Goal: Task Accomplishment & Management: Complete application form

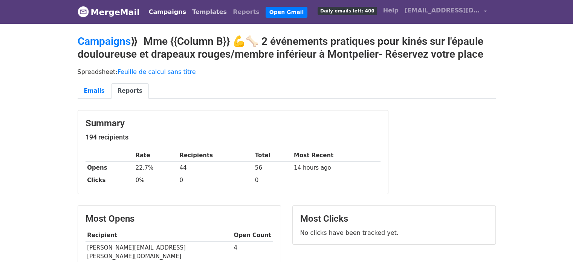
click at [196, 14] on link "Templates" at bounding box center [209, 12] width 41 height 15
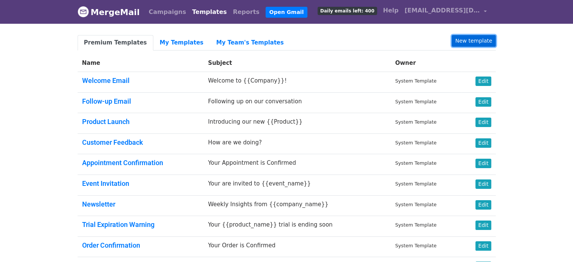
click at [464, 38] on link "New template" at bounding box center [474, 41] width 44 height 12
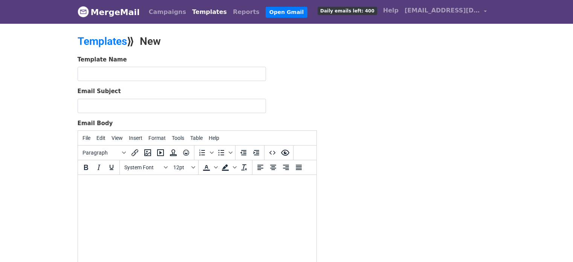
click at [141, 195] on html at bounding box center [197, 185] width 239 height 20
click at [176, 195] on html at bounding box center [197, 185] width 239 height 20
paste body
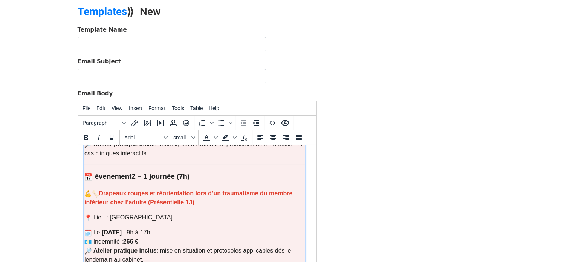
scroll to position [274, 0]
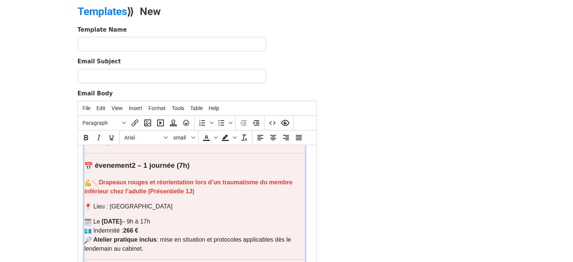
drag, startPoint x: 315, startPoint y: 245, endPoint x: 396, endPoint y: 351, distance: 133.9
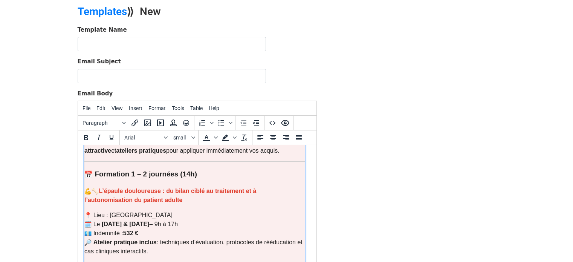
scroll to position [158, 0]
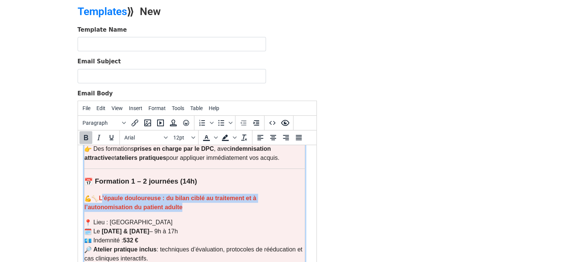
drag, startPoint x: 102, startPoint y: 199, endPoint x: 141, endPoint y: 205, distance: 39.0
click at [141, 205] on p "L’épaule douloureuse : du bilan ciblé au traitement et à l’autonomisation du pa…" at bounding box center [194, 203] width 220 height 18
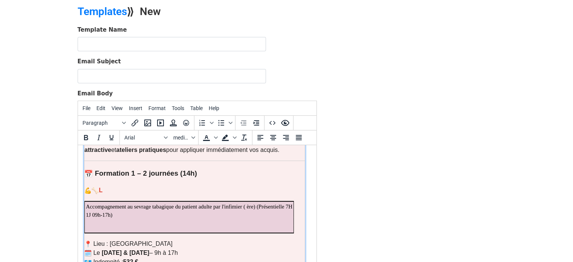
scroll to position [155, 0]
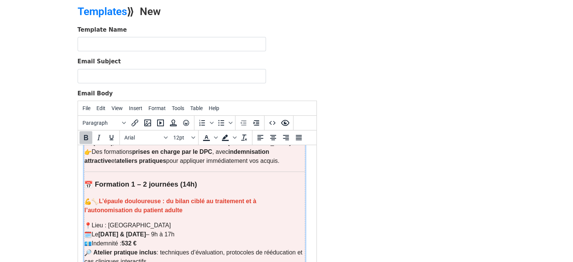
click at [104, 203] on strong "L’épaule douloureuse : du bilan ciblé au traitement et à l’autonomisation du pa…" at bounding box center [170, 205] width 172 height 15
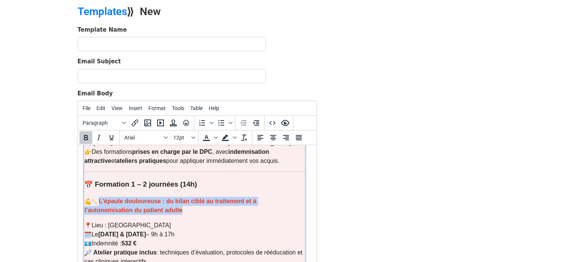
drag, startPoint x: 104, startPoint y: 203, endPoint x: 137, endPoint y: 208, distance: 33.6
click at [137, 208] on p "L’épaule douloureuse : du bilan ciblé au traitement et à l’autonomisation du pa…" at bounding box center [194, 206] width 220 height 18
drag, startPoint x: 135, startPoint y: 210, endPoint x: 108, endPoint y: 199, distance: 29.0
click at [108, 199] on p "L’épaule douloureuse : du bilan ciblé au traitement et à l’autonomisation du pa…" at bounding box center [194, 206] width 220 height 18
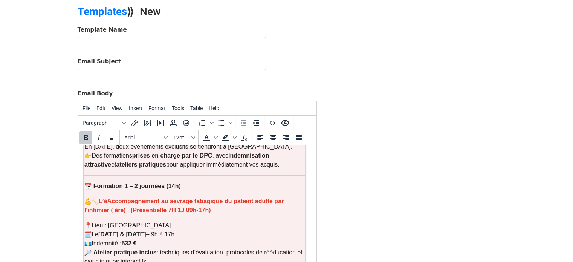
click at [108, 199] on b "Accompagnement au sevrage tabagique du patient adulte par l'infimier ( ère) (Pr…" at bounding box center [183, 205] width 199 height 15
click at [98, 201] on strong "L" at bounding box center [100, 201] width 4 height 6
click at [133, 224] on p "Lieu : Montpellier Le 17 & 18 Novembre – 9h à 17h Indemnité : 532 € Atelier pra…" at bounding box center [194, 243] width 220 height 45
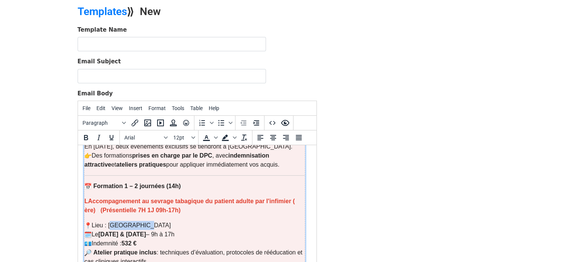
click at [133, 224] on p "Lieu : Montpellier Le 17 & 18 Novembre – 9h à 17h Indemnité : 532 € Atelier pra…" at bounding box center [194, 243] width 220 height 45
click at [137, 225] on p "Lieu : Charenton le pont Le 17 & 18 Novembre – 9h à 17h Indemnité : 532 € Ateli…" at bounding box center [194, 243] width 220 height 45
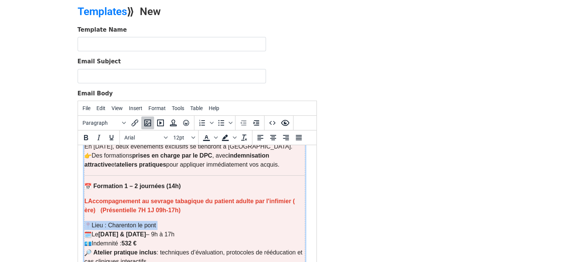
click at [152, 225] on p "Lieu : Charenton le pont Le 17 & 18 Novembre – 9h à 17h Indemnité : 532 € Ateli…" at bounding box center [194, 243] width 220 height 45
drag, startPoint x: 159, startPoint y: 225, endPoint x: 111, endPoint y: 223, distance: 47.9
click at [111, 223] on p "Lieu : Charenton le pont Le 17 & 18 Novembre – 9h à 17h Indemnité : 532 € Ateli…" at bounding box center [194, 243] width 220 height 45
click at [213, 136] on span "Text color" at bounding box center [216, 137] width 6 height 13
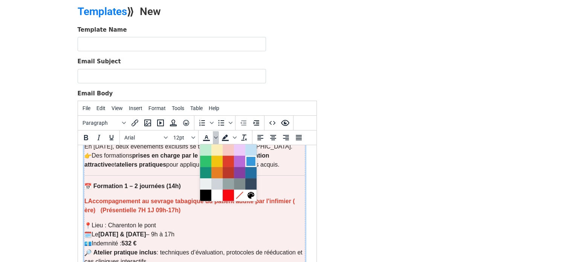
click at [252, 158] on div at bounding box center [250, 161] width 9 height 9
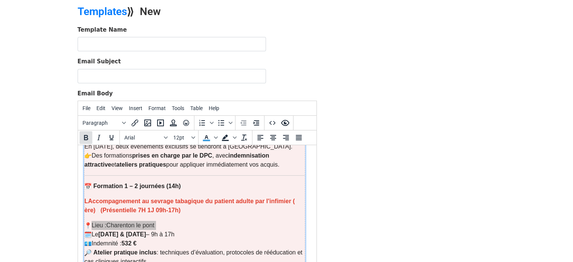
click at [88, 135] on icon "Bold" at bounding box center [85, 137] width 9 height 9
click at [201, 239] on p "Lieu : Charenton le pont Le 17 & 18 Novembre – 9h à 17h Indemnité : 532 € Ateli…" at bounding box center [194, 243] width 220 height 45
click at [205, 210] on p "L Accompagnement au sevrage tabagique du patient adulte par l'infimier ( ère) (…" at bounding box center [194, 206] width 220 height 18
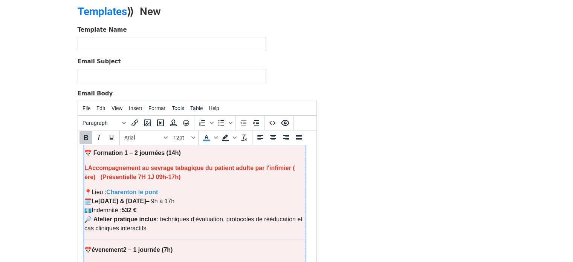
scroll to position [199, 0]
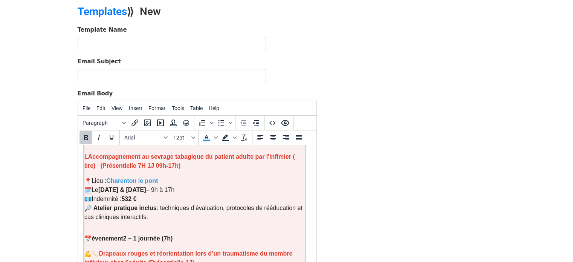
click at [130, 199] on strong "532 €" at bounding box center [128, 199] width 15 height 6
click at [213, 138] on span "Text color" at bounding box center [216, 137] width 6 height 13
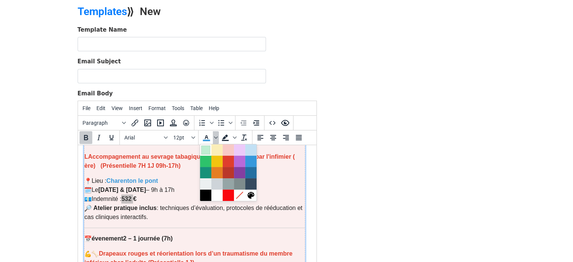
click at [205, 150] on div at bounding box center [205, 149] width 9 height 9
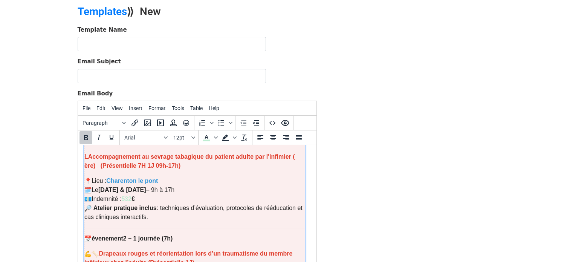
click at [182, 163] on p "L Accompagnement au sevrage tabagique du patient adulte par l'infimier ( ère) (…" at bounding box center [194, 161] width 220 height 18
drag, startPoint x: 124, startPoint y: 199, endPoint x: 135, endPoint y: 199, distance: 10.9
click at [135, 199] on strong "532 €" at bounding box center [128, 199] width 14 height 6
click at [215, 136] on icon "Text color" at bounding box center [216, 138] width 4 height 4
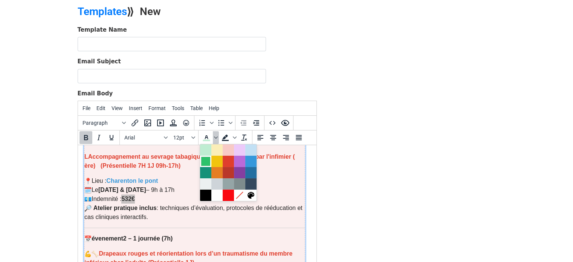
click at [201, 162] on div at bounding box center [205, 161] width 9 height 9
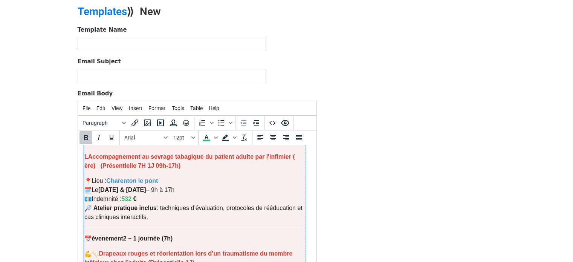
click at [173, 183] on p "Lieu : Charenton le pont Le 17 & 18 Novembre – 9h à 17h Indemnité : 532 € Ateli…" at bounding box center [194, 198] width 220 height 45
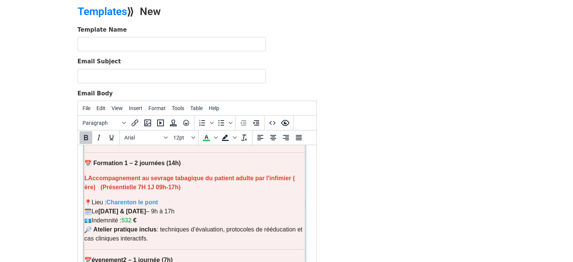
scroll to position [175, 0]
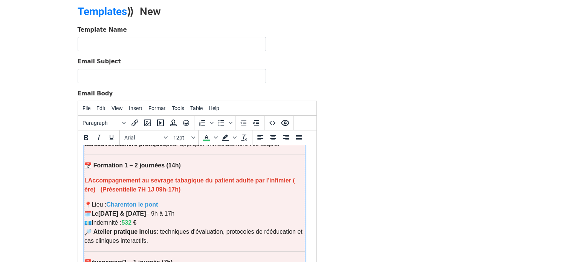
click at [268, 234] on p "Lieu : Charenton le pont Le 17 & 18 Novembre – 9h à 17h Indemnité : 532 € Ateli…" at bounding box center [194, 222] width 220 height 45
click at [88, 180] on b "Accompagnement au sevrage tabagique du patient adulte par l'infimier ( ère) (Pr…" at bounding box center [189, 184] width 211 height 15
click at [142, 165] on strong "Formation 1 – 2 journées (14h)" at bounding box center [136, 165] width 87 height 6
click at [181, 165] on strong "Formation 1 – 1 journées (14h)" at bounding box center [136, 165] width 87 height 6
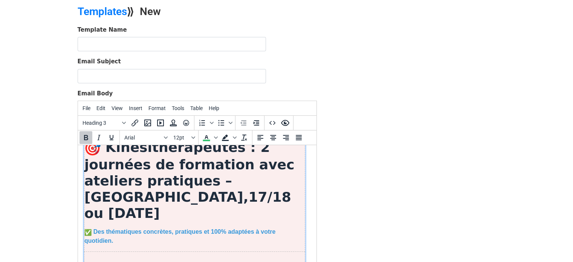
scroll to position [0, 0]
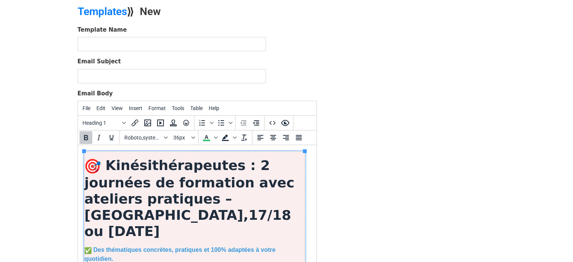
click at [222, 164] on strong "Kinésithérapeutes : 2 journées de formation avec ateliers pratiques – Montpelli…" at bounding box center [189, 198] width 210 height 81
click at [103, 165] on h1 "Infirmiers libérales : 2 journées de formation avec ateliers pratiques – Montpe…" at bounding box center [194, 198] width 220 height 82
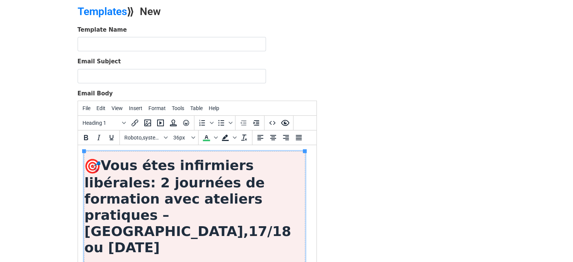
click at [281, 164] on h1 "Vous étes i nfirmiers libérales : 2 journées de formation avec ateliers pratiqu…" at bounding box center [194, 206] width 220 height 99
click at [202, 199] on strong ": 2 journées de formation avec ateliers pratiques – Montpellier,17/18 ou 19 déc…" at bounding box center [187, 215] width 207 height 81
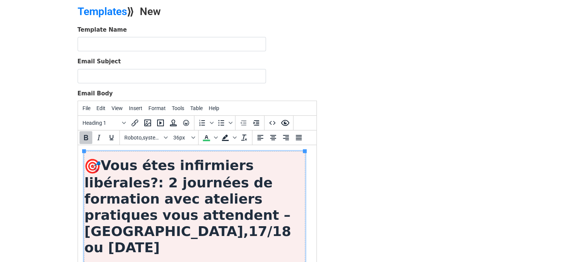
click at [184, 215] on strong ": 2 journées de formation avec ateliers pratiques vous attendent – Montpellier,…" at bounding box center [187, 215] width 207 height 81
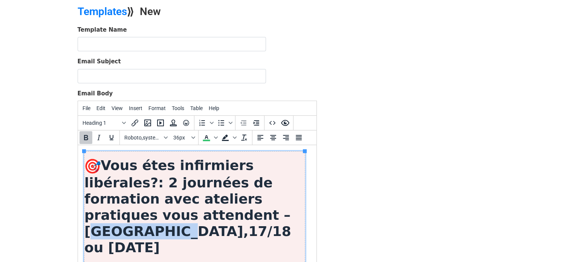
click at [184, 215] on strong ": 2 journées de formation avec ateliers pratiques vous attendent – Montpellier,…" at bounding box center [187, 215] width 207 height 81
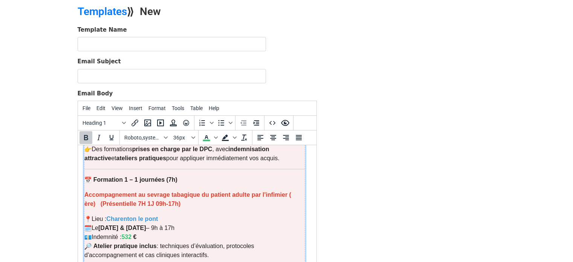
scroll to position [182, 0]
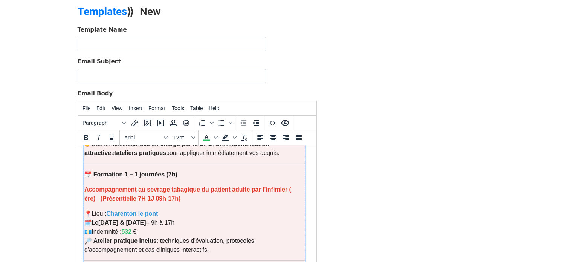
click at [266, 220] on p "Lieu : Charenton le pont Le 17 & 18 Novembre – 9h à 17h Indemnité : 532 € Ateli…" at bounding box center [194, 231] width 220 height 45
click at [222, 223] on p "Lieu : Charenton le pont Le 17 & 18 Novembre – 9h à 17h Indemnité : 532 € Ateli…" at bounding box center [194, 231] width 220 height 45
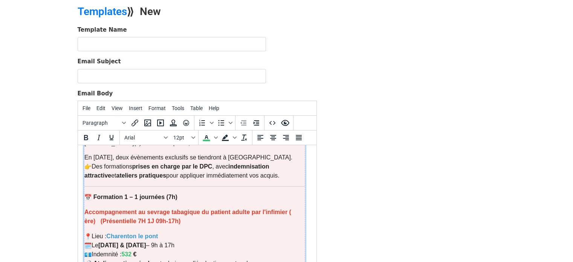
scroll to position [169, 0]
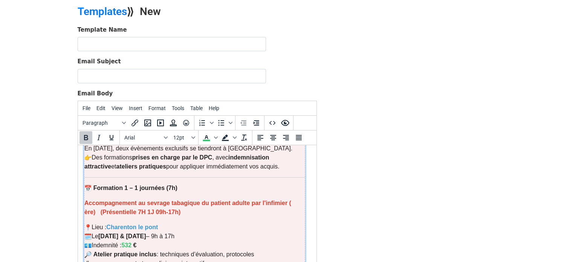
click at [107, 233] on strong "17 & 18 Novembre" at bounding box center [122, 236] width 48 height 6
click at [124, 233] on strong "& 8 Novembre" at bounding box center [125, 236] width 26 height 6
click at [119, 233] on strong "& 8/12 Novembre" at bounding box center [136, 236] width 49 height 6
click at [117, 233] on strong "&4/11 8/12 Novembre" at bounding box center [142, 236] width 61 height 6
click at [113, 233] on strong "4/11 OU 8/12 Novembre" at bounding box center [145, 236] width 67 height 6
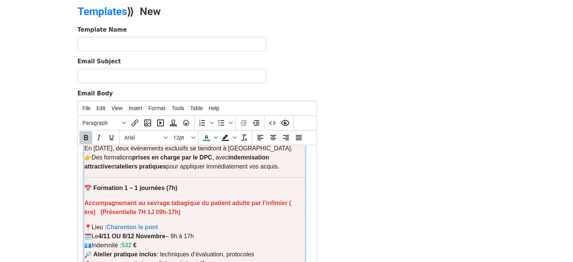
click at [133, 242] on font "532" at bounding box center [127, 245] width 12 height 6
click at [128, 230] on p "Lieu : Charenton le pont Le 4/11 OU 8/12 Novembre – 9h à 17h Indemnité : 266 € …" at bounding box center [194, 245] width 220 height 45
click at [204, 135] on icon "Text color" at bounding box center [206, 137] width 9 height 9
click at [138, 233] on strong "4/11 OU 8/12 Novembre" at bounding box center [131, 236] width 67 height 6
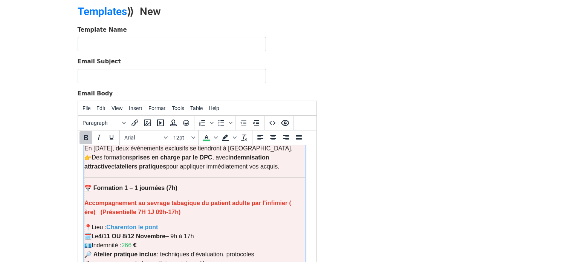
click at [88, 242] on img "💶" at bounding box center [87, 245] width 7 height 7
click at [206, 138] on icon "Text color" at bounding box center [206, 137] width 9 height 9
click at [104, 230] on p "Lieu : Charenton le pont Le 4/11 OU 8/12 Novembre – 9h à 17h Indemnité : 266 € …" at bounding box center [194, 245] width 220 height 45
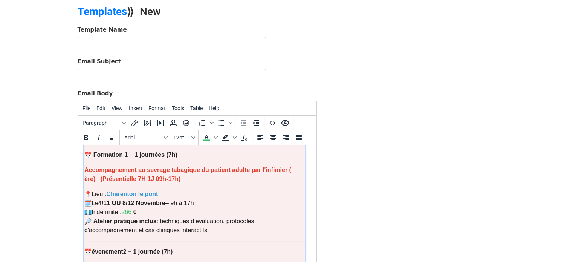
scroll to position [200, 0]
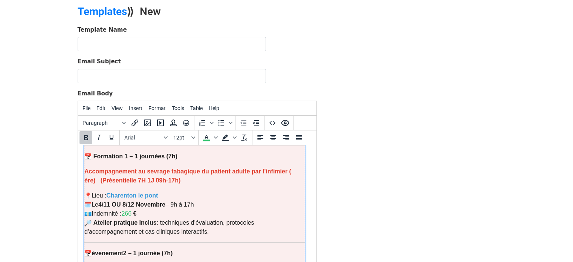
click at [204, 198] on p "Lieu : Charenton le pont Le 4/11 OU 8/12 Novembre – 9h à 17h Indemnité : 266 € …" at bounding box center [194, 213] width 220 height 45
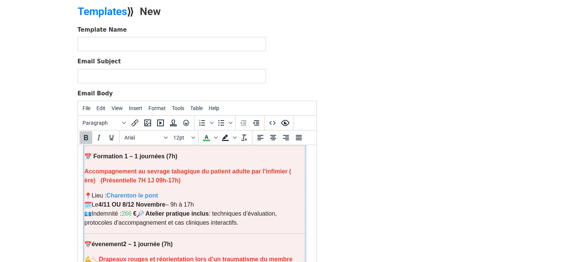
scroll to position [197, 0]
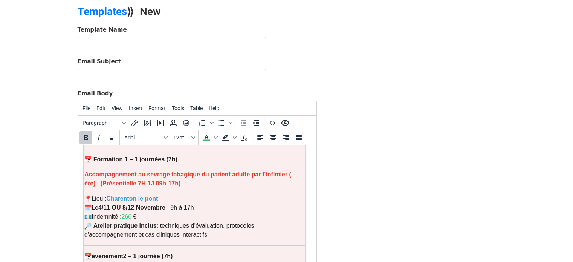
click at [99, 222] on strong "Atelier pratique inclus" at bounding box center [124, 225] width 63 height 6
click at [88, 222] on img "🔎" at bounding box center [87, 225] width 7 height 7
click at [162, 205] on p "Lieu : Charenton le pont Le 4/11 OU 8/12 Novembre – 9h à 17h Indemnité : 266 € …" at bounding box center [194, 216] width 220 height 45
click at [86, 222] on img "🔎" at bounding box center [87, 225] width 7 height 7
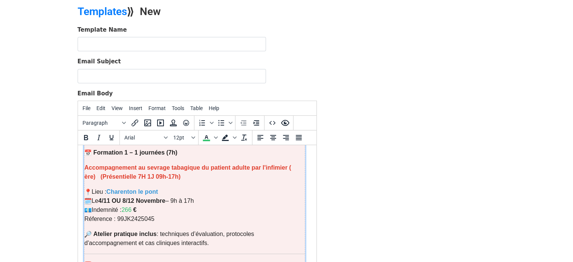
click at [127, 202] on p "Lieu : Charenton le pont Le 4/11 OU 8/12 Novembre – 9h à 17h Indemnité : 266 € …" at bounding box center [194, 205] width 220 height 36
click at [214, 137] on icon "Text color" at bounding box center [216, 138] width 4 height 4
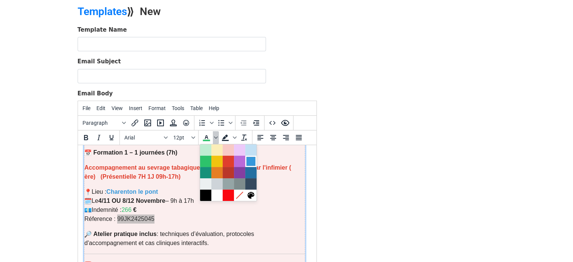
click at [252, 159] on div at bounding box center [250, 161] width 9 height 9
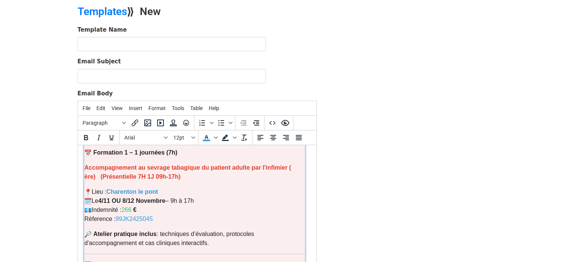
click at [211, 187] on p "Lieu : Charenton le pont Le 4/11 OU 8/12 Novembre – 9h à 17h Indemnité : 266 € …" at bounding box center [194, 205] width 220 height 36
click at [143, 216] on font "99JK2425045" at bounding box center [133, 219] width 37 height 6
click at [90, 136] on button "Bold" at bounding box center [86, 137] width 13 height 13
click at [173, 187] on p "Lieu : Charenton le pont Le 4/11 OU 8/12 Novembre – 9h à 17h Indemnité : 266 € …" at bounding box center [194, 205] width 220 height 36
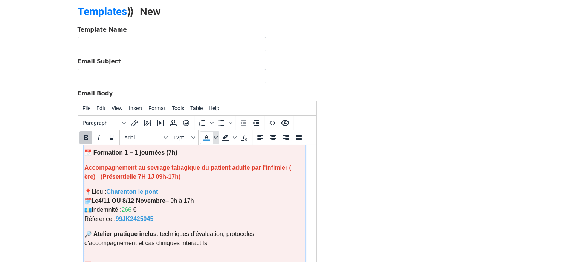
click at [216, 139] on span "Text color" at bounding box center [216, 137] width 6 height 13
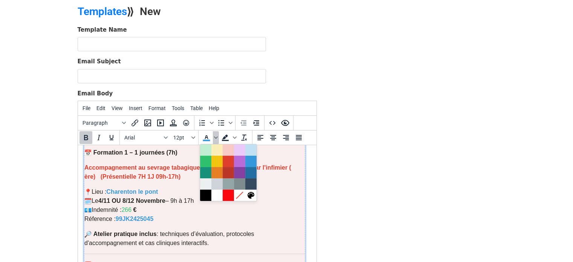
click at [138, 216] on font "99JK2425045" at bounding box center [134, 219] width 38 height 6
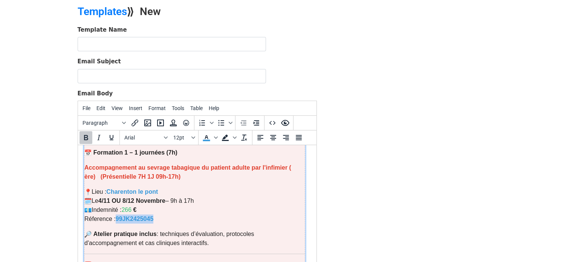
click at [138, 216] on font "99JK2425045" at bounding box center [134, 219] width 38 height 6
click at [214, 137] on icon "Text color" at bounding box center [216, 138] width 4 height 4
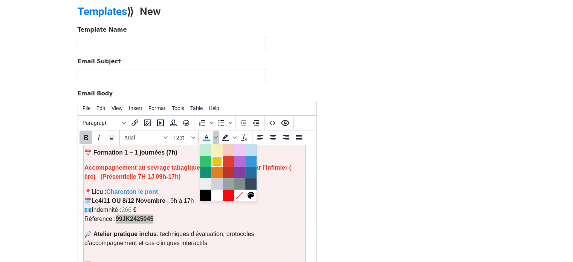
click at [216, 161] on div at bounding box center [217, 161] width 9 height 9
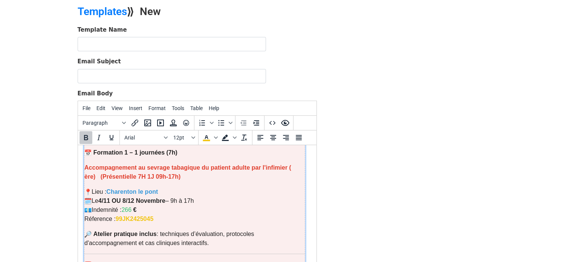
click at [159, 198] on p "Lieu : Charenton le pont Le 4/11 OU 8/12 Novembre – 9h à 17h Indemnité : 266 € …" at bounding box center [194, 205] width 220 height 36
click at [146, 216] on b "99JK2425045" at bounding box center [134, 219] width 38 height 6
click at [217, 138] on span "Text color" at bounding box center [216, 137] width 6 height 13
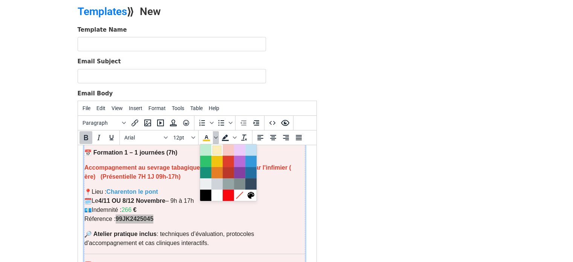
click at [221, 148] on div at bounding box center [217, 149] width 9 height 9
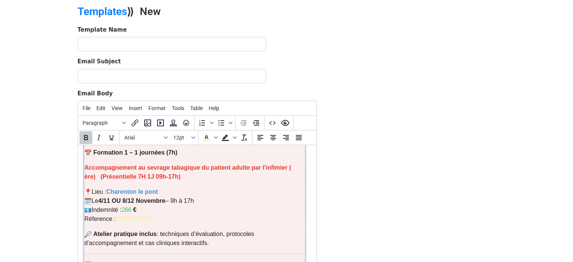
click at [186, 165] on p "Accompagnement au sevrage tabagique du patient adulte par l'infimier ( ère) (Pr…" at bounding box center [194, 172] width 220 height 18
click at [138, 216] on b "99JK2425045" at bounding box center [134, 219] width 38 height 6
click at [214, 136] on icon "Text color" at bounding box center [216, 138] width 4 height 4
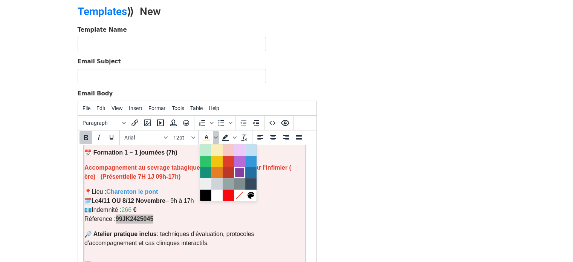
click at [243, 173] on div at bounding box center [239, 172] width 9 height 9
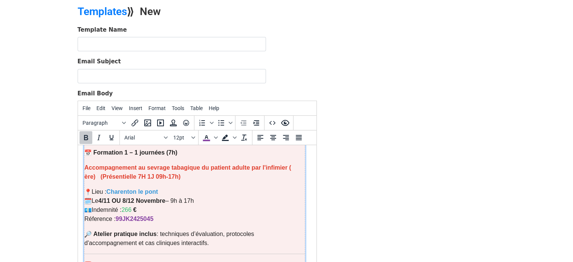
click at [194, 189] on p "Lieu : Charenton le pont Le 4/11 OU 8/12 Novembre – 9h à 17h Indemnité : 266 € …" at bounding box center [194, 205] width 220 height 36
click at [143, 216] on b "99JK2425045" at bounding box center [134, 219] width 38 height 6
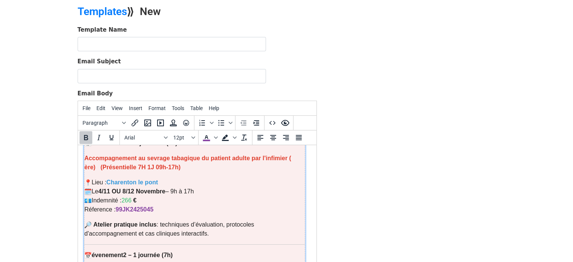
scroll to position [222, 0]
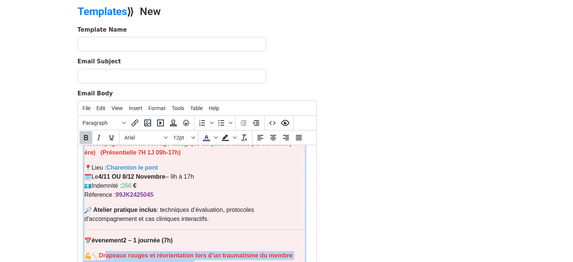
drag, startPoint x: 196, startPoint y: 252, endPoint x: 105, endPoint y: 237, distance: 91.7
click at [105, 251] on p "Drapeaux rouges et réorientation lors d’un traumatisme du membre inférieur chez…" at bounding box center [194, 260] width 220 height 18
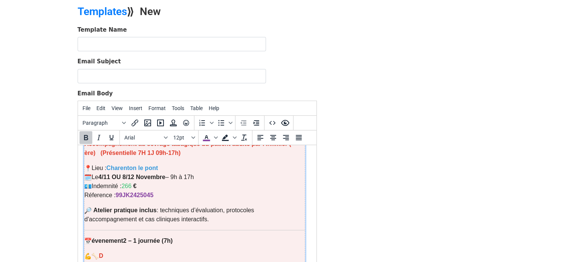
scroll to position [226, 0]
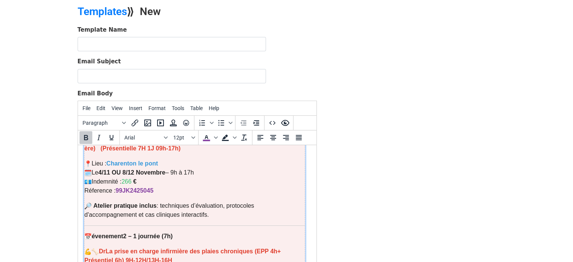
click at [104, 248] on strong "Dr" at bounding box center [101, 251] width 7 height 6
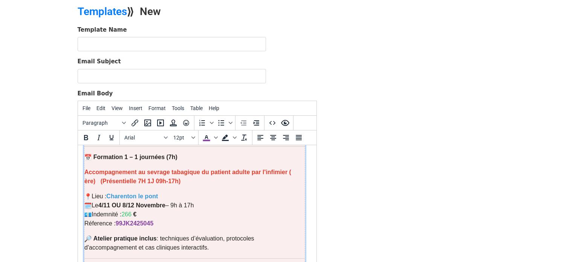
scroll to position [191, 0]
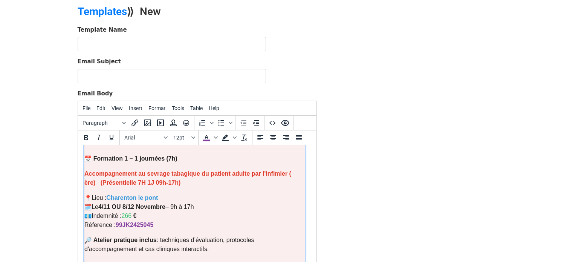
click at [86, 170] on b "Accompagnement au sevrage tabagique du patient adulte par l'infimier ( ère) (Pr…" at bounding box center [187, 177] width 207 height 15
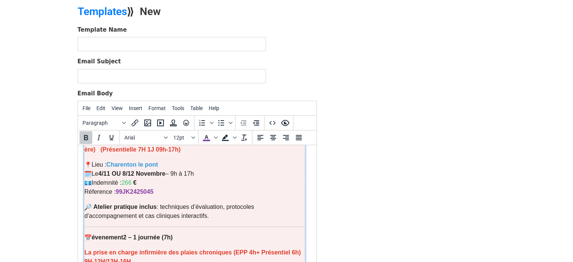
scroll to position [240, 0]
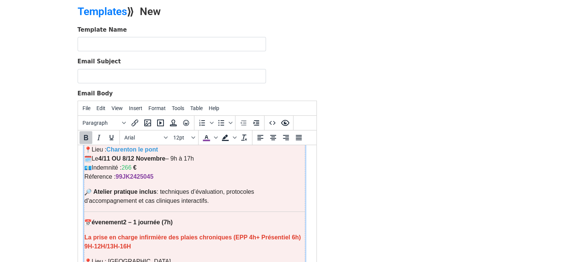
click at [85, 234] on b "La prise en charge infirmière des plaies chroniques (EPP 4h+ Présentiel 6h) 9H-…" at bounding box center [192, 241] width 217 height 15
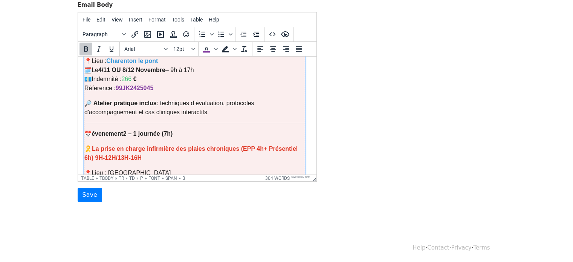
scroll to position [201, 0]
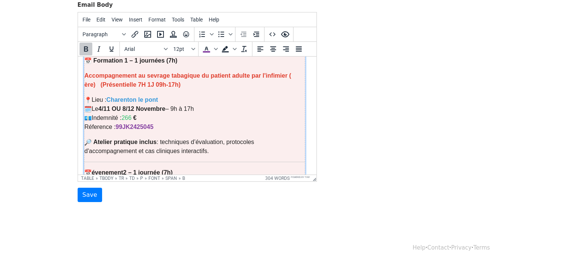
click at [84, 72] on b "Accompagnement au sevrage tabagique du patient adulte par l'infimier ( ère) (Pr…" at bounding box center [187, 79] width 207 height 15
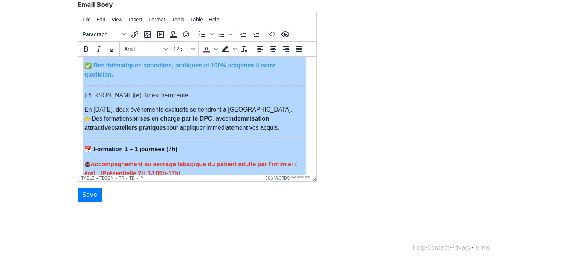
scroll to position [83, 0]
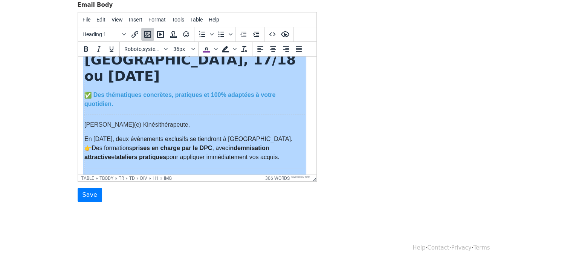
scroll to position [185, 0]
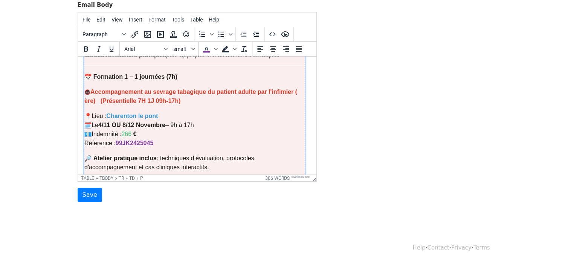
click at [89, 87] on p "🚭 Accompagnement au sevrage tabagique du patient adulte par l'infimier ( ère) (…" at bounding box center [194, 96] width 220 height 18
click at [86, 87] on p "🚭 Accompagnement au sevrage tabagique du patient adulte par l'infimier ( ère) (…" at bounding box center [194, 96] width 220 height 18
click at [195, 45] on button "small" at bounding box center [183, 49] width 26 height 13
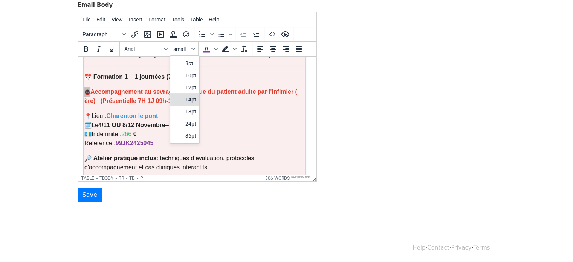
click at [187, 103] on div "14pt" at bounding box center [184, 99] width 29 height 12
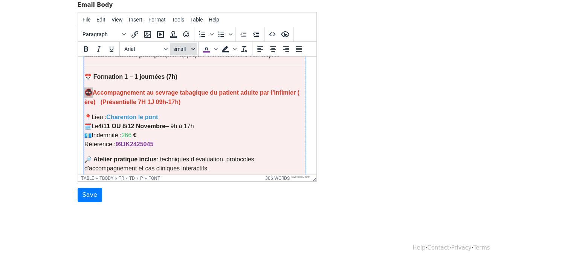
click at [190, 47] on button "small" at bounding box center [183, 49] width 26 height 13
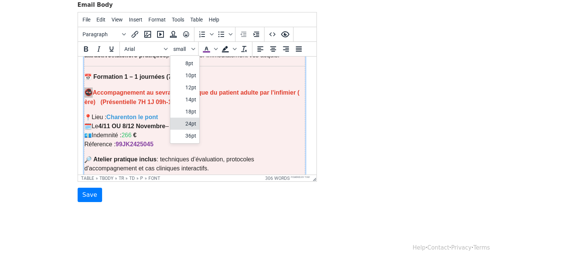
click at [187, 122] on div "24pt" at bounding box center [190, 123] width 11 height 9
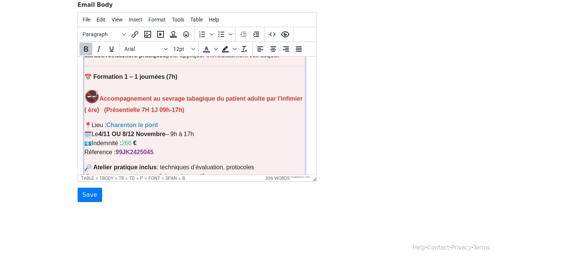
click at [140, 95] on b "Accompagnement au sevrage tabagique du patient adulte par l'infimier ( ère) (Pr…" at bounding box center [193, 104] width 218 height 18
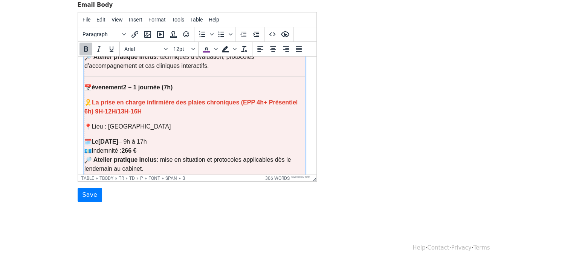
scroll to position [304, 0]
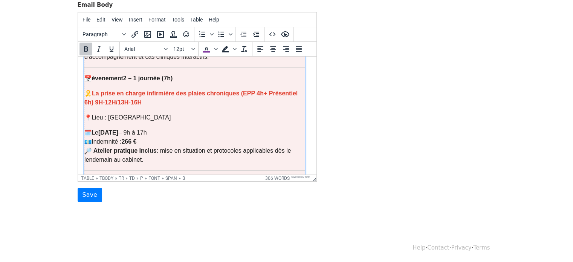
click at [89, 90] on b "🎗️ La prise en charge infirmière des plaies chroniques (EPP 4h+ Présentiel 6h) …" at bounding box center [190, 97] width 213 height 15
click at [87, 90] on b "🎗️ La prise en charge infirmière des plaies chroniques (EPP 4h+ Présentiel 6h) …" at bounding box center [190, 97] width 213 height 15
click at [188, 49] on span "12pt" at bounding box center [181, 49] width 17 height 6
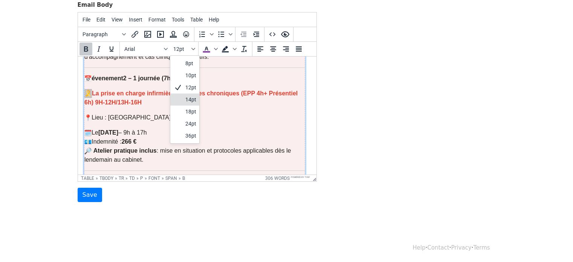
click at [190, 100] on div "14pt" at bounding box center [190, 99] width 11 height 9
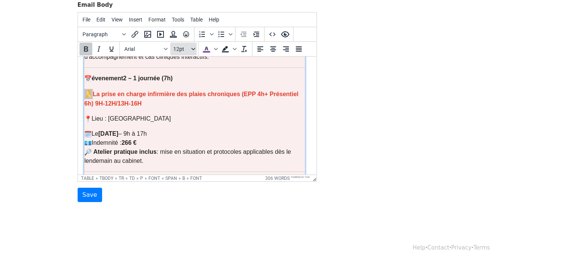
click at [195, 49] on button "12pt" at bounding box center [183, 49] width 26 height 13
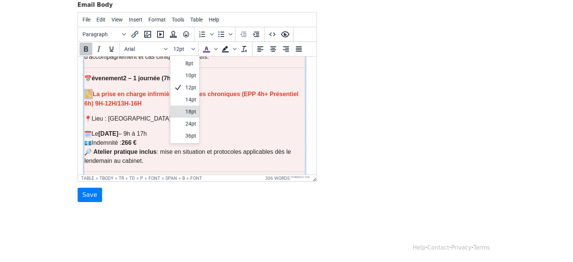
click at [187, 107] on div "18pt" at bounding box center [190, 111] width 11 height 9
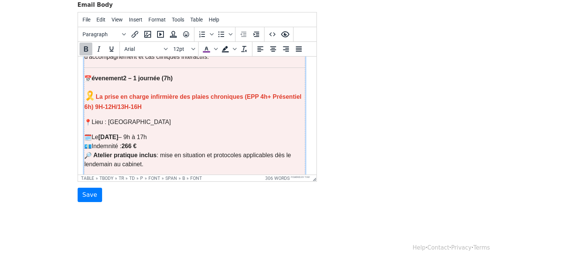
click at [164, 90] on p "🎗️ La prise en charge infirmière des plaies chroniques (EPP 4h+ Présentiel 6h) …" at bounding box center [194, 100] width 220 height 23
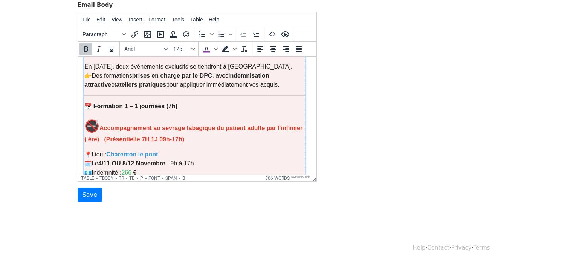
scroll to position [154, 0]
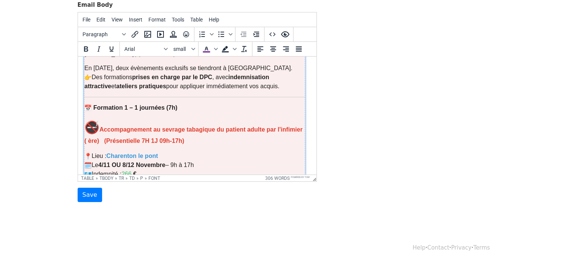
click at [93, 121] on font "🚭" at bounding box center [91, 128] width 15 height 14
drag, startPoint x: 86, startPoint y: 110, endPoint x: 101, endPoint y: 110, distance: 15.1
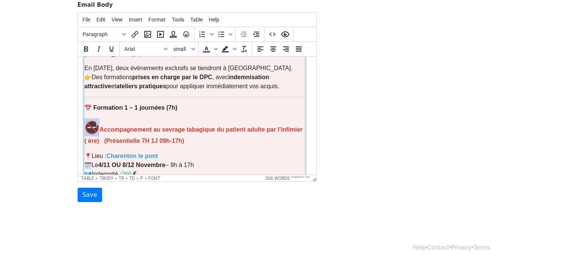
click at [101, 118] on p "🚭 Accompagnement au sevrage tabagique du patient adulte par l'infimier ( ère) (…" at bounding box center [194, 131] width 220 height 27
click at [191, 48] on icon "Font sizes" at bounding box center [193, 49] width 4 height 2
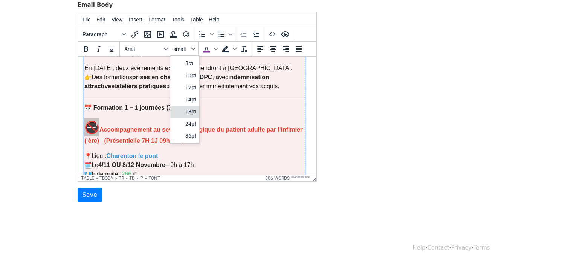
click at [192, 109] on div "18pt" at bounding box center [190, 111] width 11 height 9
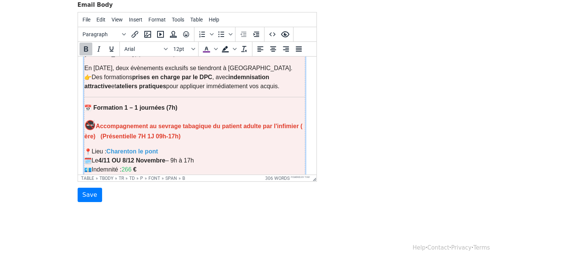
click at [177, 118] on p "🚭 Accompagnement au sevrage tabagique du patient adulte par l'infimier ( ère) (…" at bounding box center [194, 129] width 220 height 23
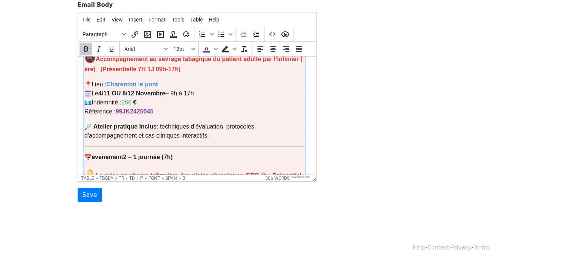
scroll to position [210, 0]
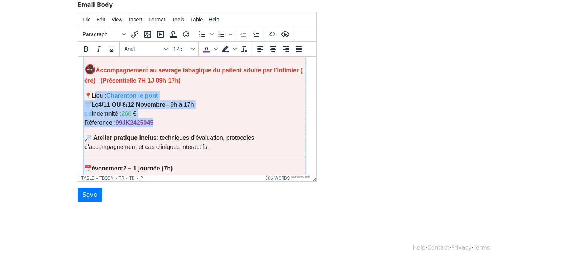
drag, startPoint x: 159, startPoint y: 106, endPoint x: 94, endPoint y: 81, distance: 69.2
click at [94, 91] on p "Lieu : Charenton le pont Le 4/11 OU 8/12 Novembre – 9h à 17h Indemnité : 266 € …" at bounding box center [194, 109] width 220 height 36
copy td "Accompagnement au sevrage tabagique du patient adulte par l'infimier ( ère) (Pr…"
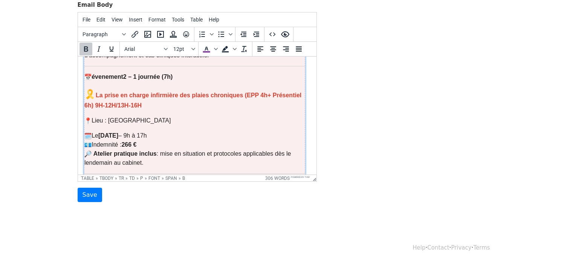
scroll to position [303, 0]
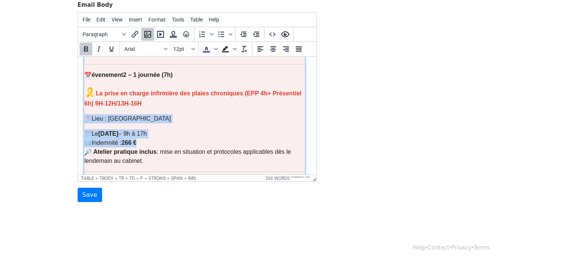
drag, startPoint x: 162, startPoint y: 129, endPoint x: 87, endPoint y: 103, distance: 79.0
click at [87, 103] on td "Cher(e) Kinésithérapeute, En décembre 2025, deux évènements exclusifs se tiendr…" at bounding box center [194, 139] width 221 height 490
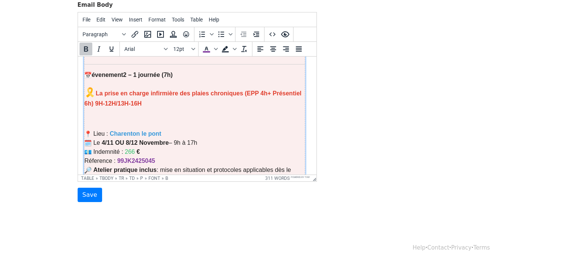
click at [85, 130] on img "📍" at bounding box center [87, 133] width 7 height 7
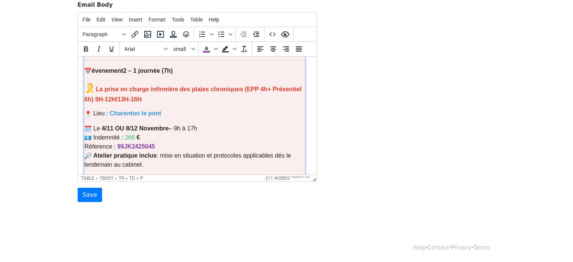
scroll to position [305, 0]
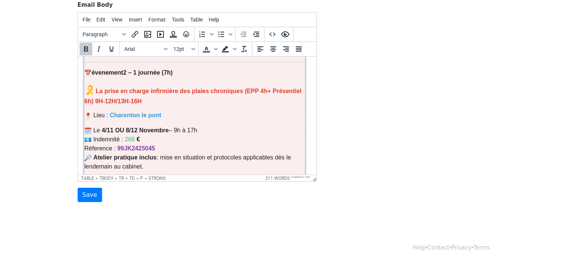
click at [124, 127] on strong "4/11 OU 8/12 Novembre" at bounding box center [134, 130] width 67 height 6
drag, startPoint x: 96, startPoint y: 84, endPoint x: 150, endPoint y: 88, distance: 54.0
click at [150, 88] on p "🎗️ La prise en charge infirmière des plaies chroniques (EPP 4h+ Présentiel 6h) …" at bounding box center [194, 94] width 220 height 23
copy b "9H-12H/13H-16H"
drag, startPoint x: 155, startPoint y: 115, endPoint x: 190, endPoint y: 114, distance: 35.5
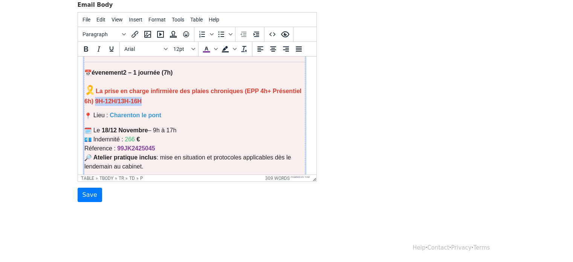
click at [190, 126] on p "Le 18/12 Novembre – 9h à 17h Indemnité : 266 € Réference : 99JK2425045 Atelier …" at bounding box center [194, 148] width 220 height 45
click at [133, 145] on b "99JK2425045" at bounding box center [136, 148] width 38 height 6
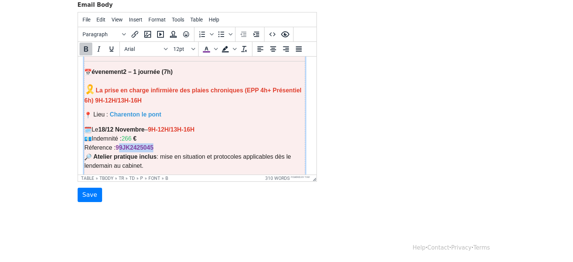
drag, startPoint x: 119, startPoint y: 131, endPoint x: 164, endPoint y: 128, distance: 44.6
click at [164, 128] on p "Le 18/12 Novembre – 9H-12H/13H-16H Indemnité : 266 € Réference : 99JK2425045 At…" at bounding box center [194, 147] width 220 height 45
drag, startPoint x: 164, startPoint y: 130, endPoint x: 122, endPoint y: 132, distance: 42.2
click at [122, 132] on p "Le 18/12 Novembre – 9H-12H/13H-16H Indemnité : 266 € Réference : 99JK2425045 At…" at bounding box center [194, 147] width 220 height 45
click at [122, 143] on b "99JK2325020" at bounding box center [138, 146] width 38 height 6
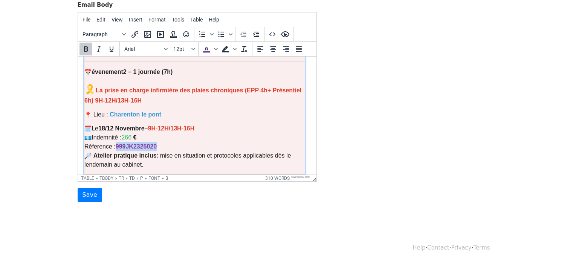
click at [122, 143] on b "99JK2325020" at bounding box center [138, 146] width 38 height 6
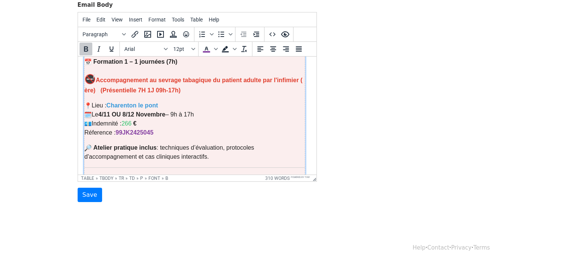
scroll to position [193, 0]
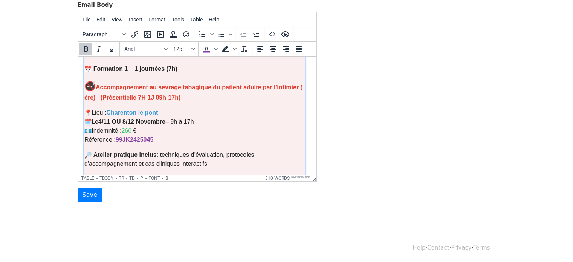
drag, startPoint x: 315, startPoint y: 119, endPoint x: 401, endPoint y: 156, distance: 93.5
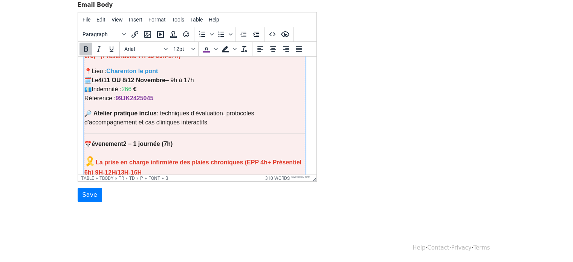
scroll to position [240, 0]
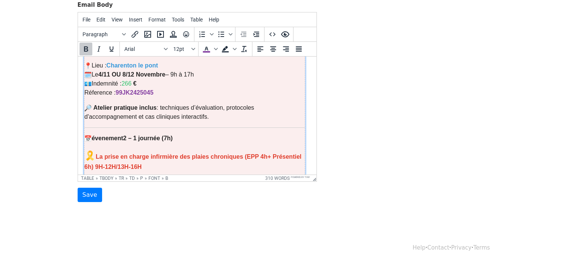
click at [94, 150] on font "🎗️" at bounding box center [89, 155] width 11 height 10
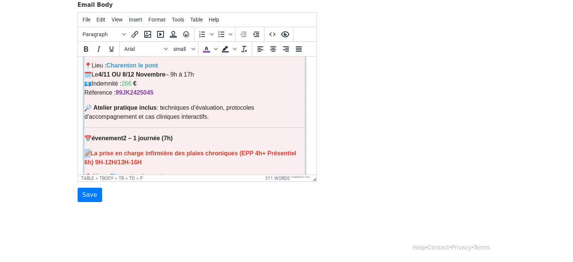
drag, startPoint x: 89, startPoint y: 138, endPoint x: 85, endPoint y: 138, distance: 4.1
click at [85, 149] on p "🩹 La prise en charge infirmière des plaies chroniques (EPP 4h+ Présentiel 6h) 9…" at bounding box center [194, 158] width 220 height 18
click at [193, 48] on icon "Font sizes" at bounding box center [193, 49] width 4 height 2
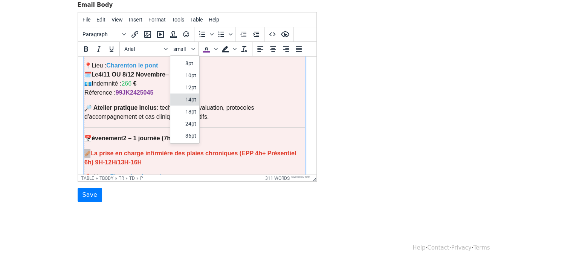
click at [192, 104] on div "14pt" at bounding box center [184, 99] width 29 height 12
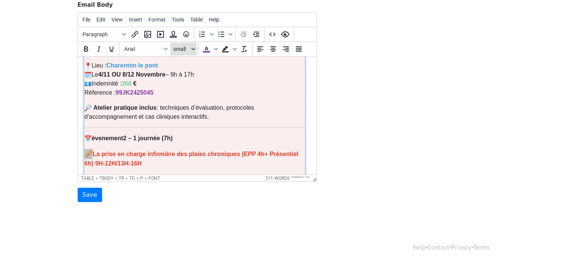
click at [190, 48] on button "small" at bounding box center [183, 49] width 26 height 13
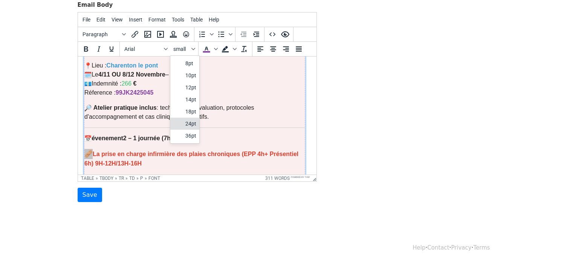
click at [190, 119] on div "24pt" at bounding box center [190, 123] width 11 height 9
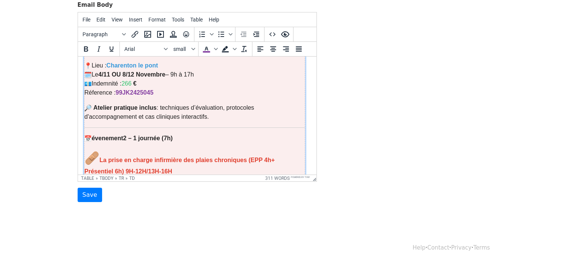
click at [238, 108] on td "Cher(e) Kinésithérapeute, En décembre 2025, deux évènements exclusifs se tiendr…" at bounding box center [194, 208] width 221 height 500
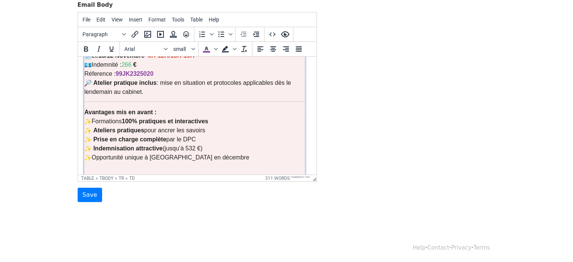
scroll to position [389, 0]
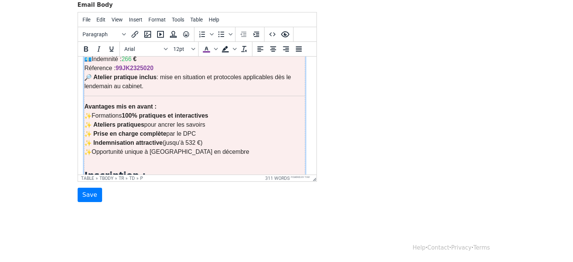
click at [195, 126] on p "Avantages mis en avant : Formations 100% pratiques et interactives Ateliers pra…" at bounding box center [194, 129] width 220 height 54
click at [199, 128] on p "Avantages mis en avant : Formations 100% pratiques et interactives Ateliers pra…" at bounding box center [194, 129] width 220 height 54
click at [160, 136] on p "Avantages mis en avant : Formations 100% pratiques et interactives Ateliers pra…" at bounding box center [194, 129] width 220 height 54
drag, startPoint x: 199, startPoint y: 138, endPoint x: 239, endPoint y: 135, distance: 40.4
click at [239, 135] on p "Avantages mis en avant : Formations 100% pratiques et interactives Ateliers pra…" at bounding box center [194, 129] width 220 height 54
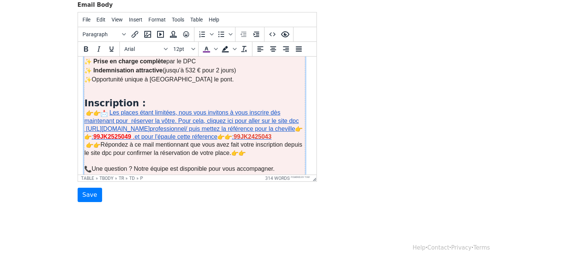
scroll to position [458, 0]
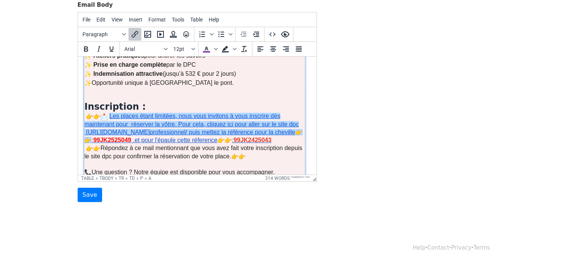
click at [291, 113] on link "Les places étant limitées, nous vous invitons à vous inscrire dès maintenant po…" at bounding box center [193, 128] width 218 height 31
click at [286, 117] on link "Les places étant limitées, nous vous invitons à vous inscrire dès maintenant po…" at bounding box center [193, 128] width 218 height 31
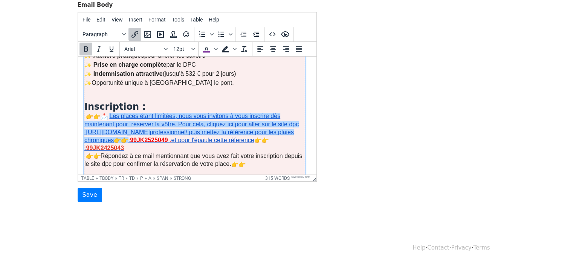
click at [150, 137] on strong "99JK2525049" at bounding box center [149, 140] width 38 height 6
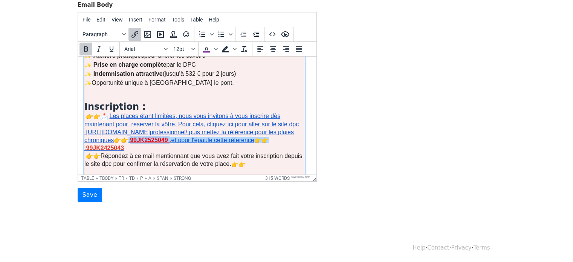
click at [150, 137] on strong "99JK2525049" at bounding box center [149, 140] width 38 height 6
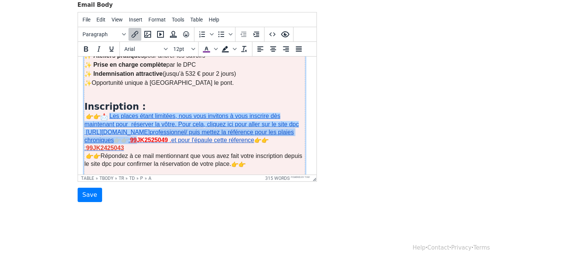
drag, startPoint x: 139, startPoint y: 126, endPoint x: 168, endPoint y: 121, distance: 29.1
click at [168, 121] on p "Les places étant limitées, nous vous invitons à vous inscrire dès maintenant po…" at bounding box center [194, 132] width 220 height 40
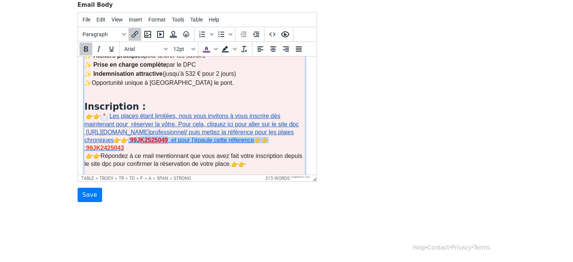
drag, startPoint x: 170, startPoint y: 125, endPoint x: 142, endPoint y: 122, distance: 27.6
click at [142, 137] on strong "99JK2525049" at bounding box center [149, 140] width 38 height 6
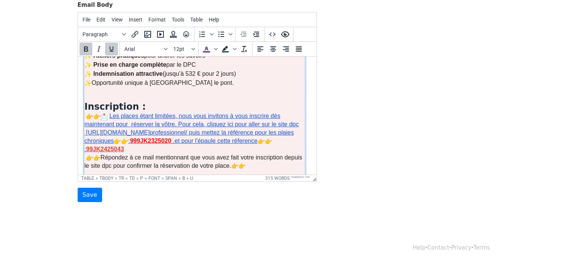
click at [141, 138] on u "99JK2325020" at bounding box center [152, 141] width 38 height 6
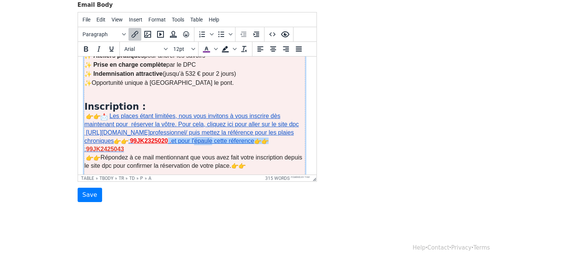
drag, startPoint x: 199, startPoint y: 124, endPoint x: 216, endPoint y: 122, distance: 17.4
click at [216, 138] on link ". et pour l'épaule cette réference" at bounding box center [218, 141] width 101 height 6
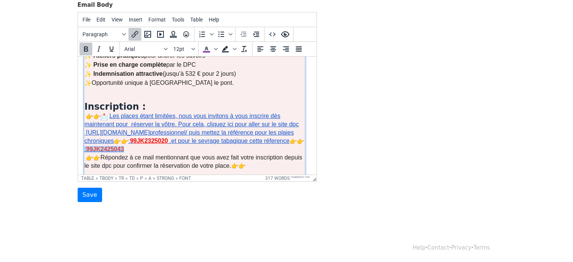
click at [122, 146] on font "99JK2425043" at bounding box center [105, 149] width 38 height 6
drag, startPoint x: 105, startPoint y: 135, endPoint x: 133, endPoint y: 135, distance: 27.5
click at [124, 146] on font "99JK2425043" at bounding box center [105, 149] width 38 height 6
click at [104, 146] on u "99JK2425045" at bounding box center [108, 149] width 38 height 6
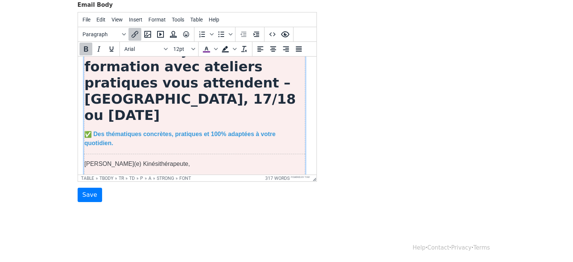
scroll to position [47, 0]
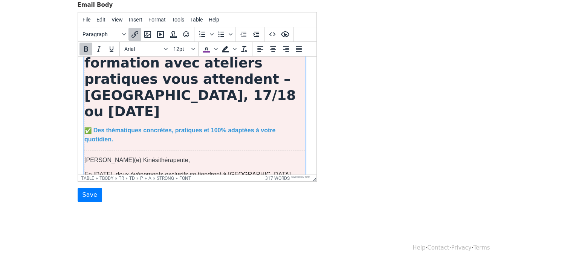
drag, startPoint x: 312, startPoint y: 140, endPoint x: 413, endPoint y: 130, distance: 101.1
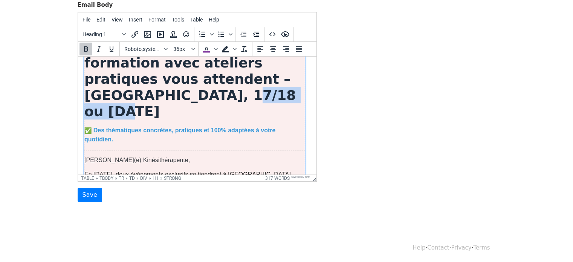
drag, startPoint x: 87, startPoint y: 96, endPoint x: 157, endPoint y: 95, distance: 69.7
click at [157, 95] on strong ": 2 journées de formation avec ateliers pratiques vous attendent – Charenton-le…" at bounding box center [189, 79] width 211 height 81
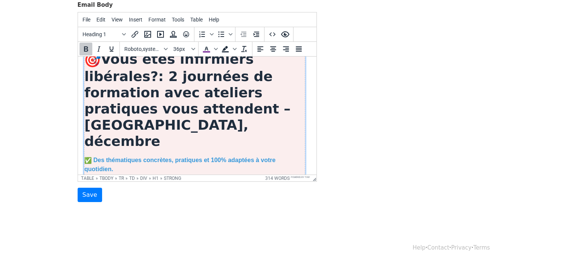
scroll to position [14, 0]
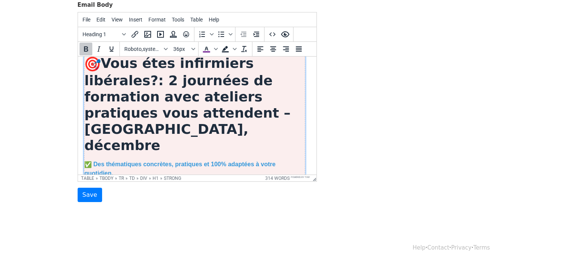
click at [149, 115] on strong ": 2 journées de formation avec ateliers pratiques vous attendent – Charenton-le…" at bounding box center [187, 113] width 206 height 81
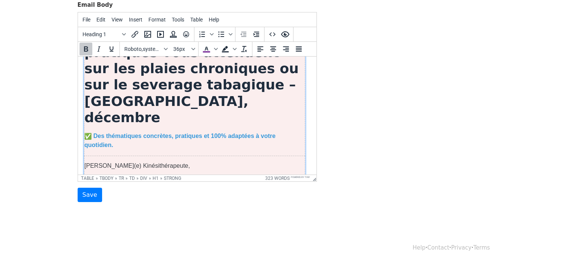
scroll to position [72, 0]
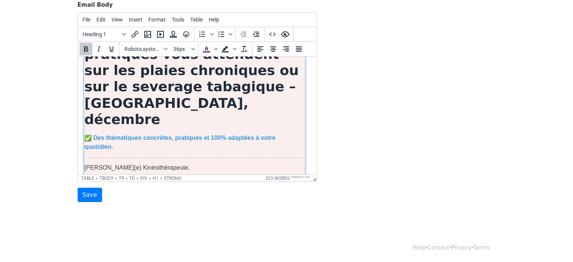
click at [189, 103] on h1 "Vous étes infirmiers libérales? : 2 journées de formation avec ateliers pratiqu…" at bounding box center [194, 61] width 220 height 131
click at [84, 104] on strong ": 2 journées de formation avec ateliers pratiques vous attendent sur les plaies…" at bounding box center [191, 70] width 214 height 113
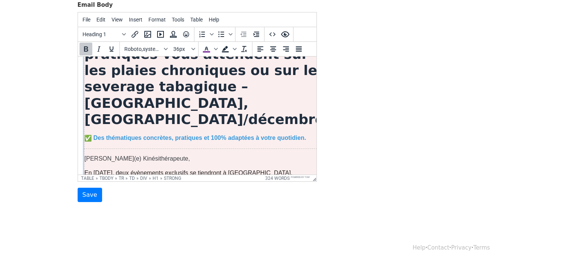
click at [162, 105] on strong ": 2 journées de formation avec ateliers pratiques vous attendent sur les plaies…" at bounding box center [204, 70] width 240 height 113
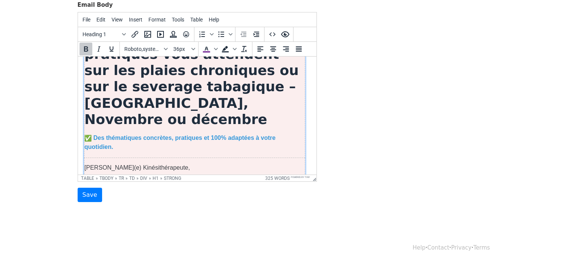
click at [188, 106] on strong ": 2 journées de formation avec ateliers pratiques vous attendent sur les plaies…" at bounding box center [191, 70] width 214 height 113
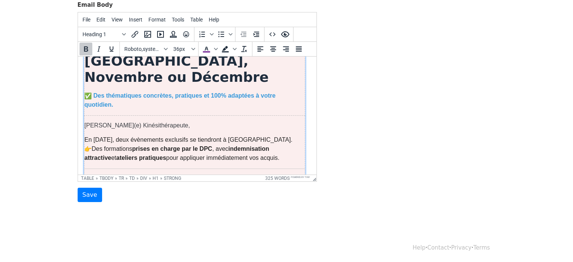
scroll to position [123, 0]
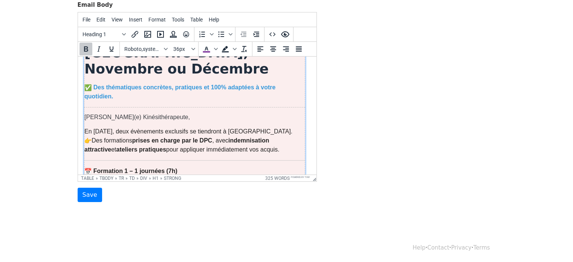
click at [129, 113] on p "Cher(e) Kinésithérapeute," at bounding box center [194, 117] width 220 height 8
click at [132, 113] on p "Cher(e) Infirmiers(res)," at bounding box center [194, 117] width 220 height 8
click at [253, 127] on p "En décembre 2025, deux évènements exclusifs se tiendront à Lille. Des formation…" at bounding box center [194, 140] width 220 height 27
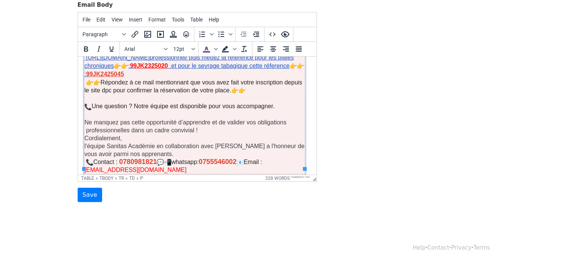
scroll to position [0, 0]
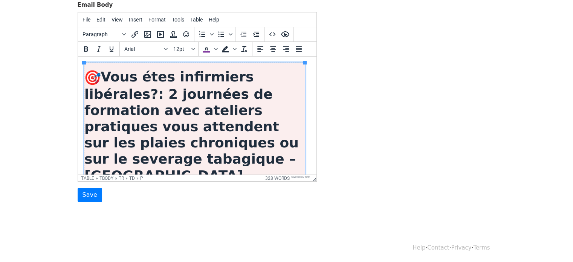
drag, startPoint x: 313, startPoint y: 84, endPoint x: 415, endPoint y: 68, distance: 103.4
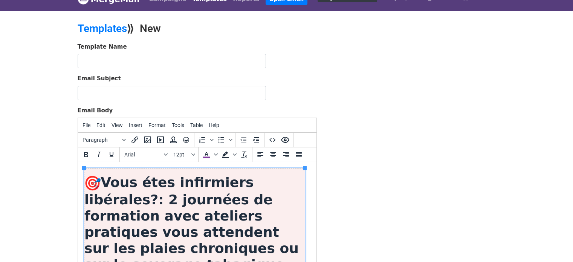
scroll to position [11, 0]
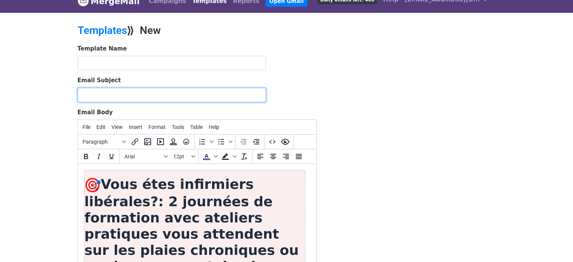
click at [130, 92] on input "Email Subject" at bounding box center [172, 95] width 188 height 14
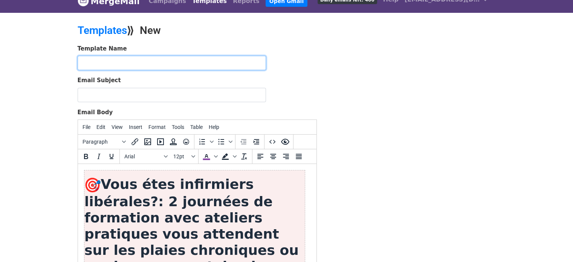
click at [136, 64] on input "text" at bounding box center [172, 63] width 188 height 14
type input "idel charenton le pont"
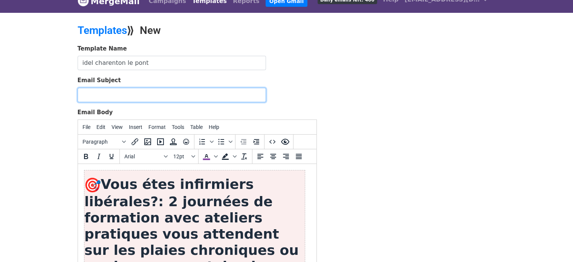
click at [118, 98] on input "Email Subject" at bounding box center [172, 95] width 188 height 14
click at [181, 94] on input "Vous étes infirmiers libérales? 2 évenement" at bounding box center [172, 95] width 188 height 14
click at [242, 94] on input "Vous étes infirmiers libérales? 2 évènements trés intéressants vous attendent à…" at bounding box center [172, 95] width 188 height 14
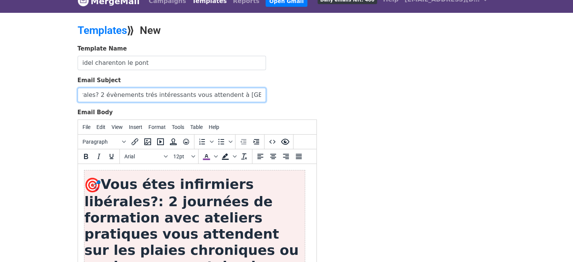
click at [248, 94] on input "Vous étes infirmiers libérales? 2 évènements trés intéressants vous attendent à…" at bounding box center [172, 95] width 188 height 14
click at [207, 92] on input "Vous étes infirmiers libérales? 2 évènements trés intéressants vous attendent à…" at bounding box center [172, 95] width 188 height 14
click at [215, 93] on input "Vous étes infirmiers libérales? 2 évènements trés intéressants vous attendent à…" at bounding box center [172, 95] width 188 height 14
click at [253, 93] on input "Vous étes infirmiers libérales? 2 évènements trés intéressants vous attendent à…" at bounding box center [172, 95] width 188 height 14
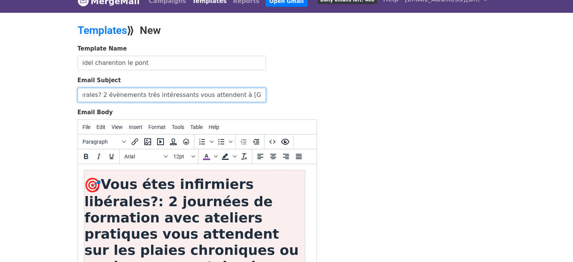
type input "Vous étes infirmiers libérales? 2 évènements très intéressants vous attendent à…"
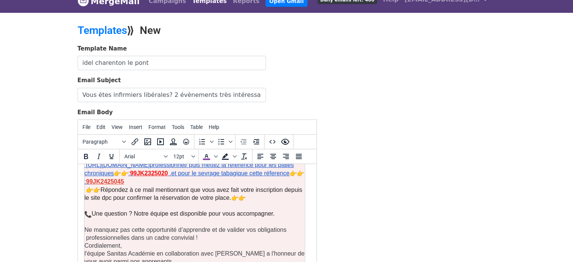
scroll to position [0, 0]
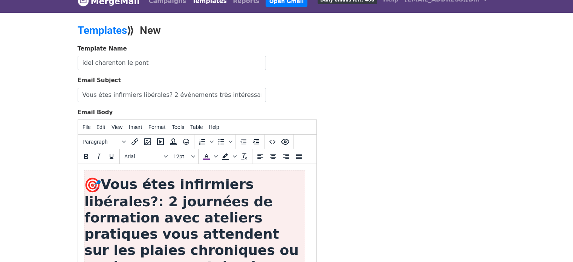
drag, startPoint x: 315, startPoint y: 178, endPoint x: 435, endPoint y: 246, distance: 138.0
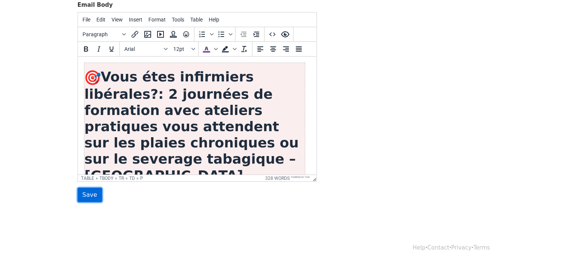
click at [88, 194] on input "Save" at bounding box center [90, 195] width 24 height 14
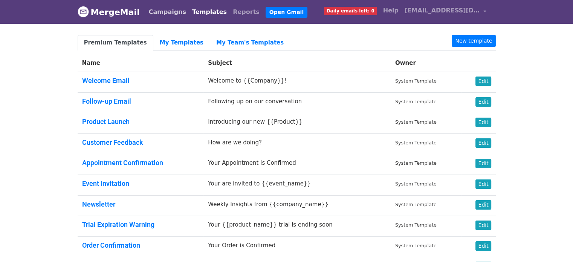
click at [169, 14] on link "Campaigns" at bounding box center [167, 12] width 43 height 15
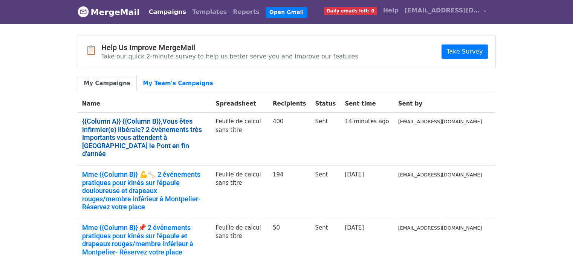
click at [126, 123] on link "{{Column A}} {{Column B}},Vous êtes infirmier(e) libérale? 2 évènements très Im…" at bounding box center [144, 137] width 125 height 41
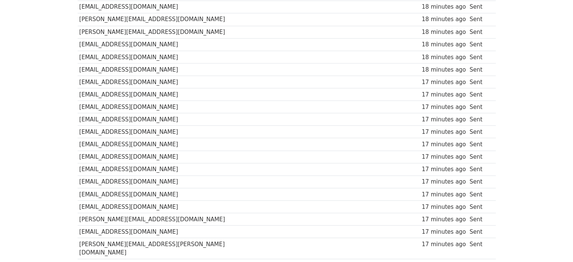
scroll to position [1661, 0]
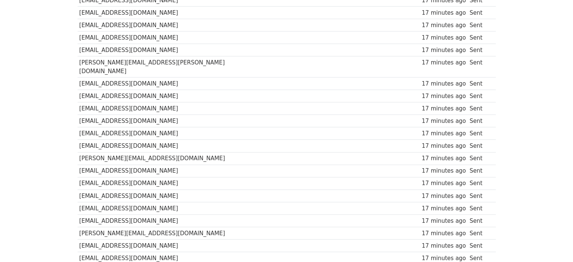
drag, startPoint x: 578, startPoint y: 63, endPoint x: 578, endPoint y: 93, distance: 30.2
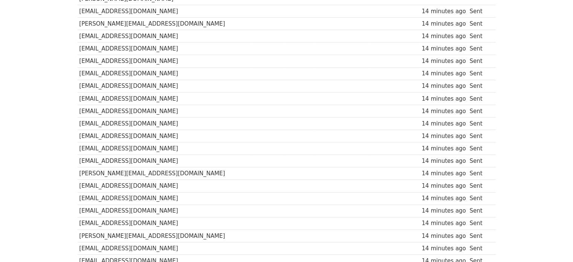
scroll to position [0, 0]
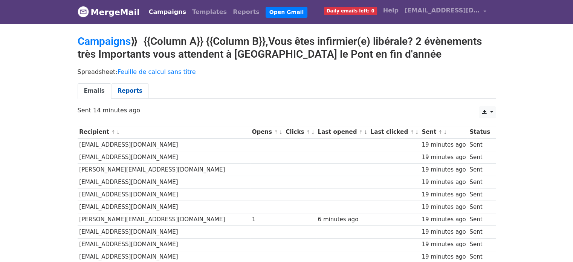
click at [127, 89] on link "Reports" at bounding box center [130, 90] width 38 height 15
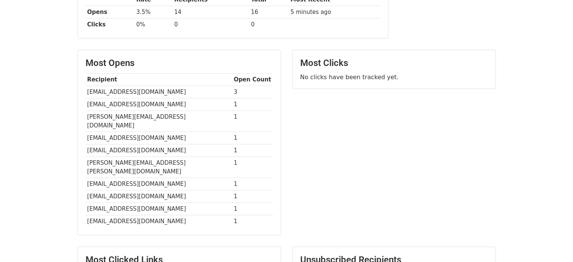
scroll to position [152, 0]
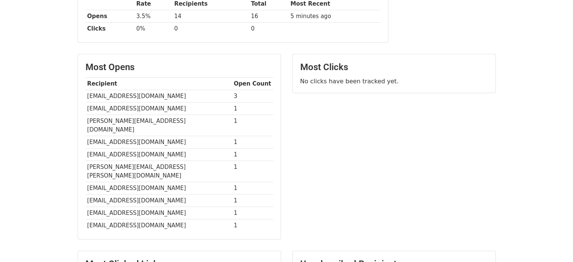
click at [170, 90] on td "[EMAIL_ADDRESS][DOMAIN_NAME]" at bounding box center [159, 96] width 147 height 12
copy tr "[EMAIL_ADDRESS][DOMAIN_NAME]"
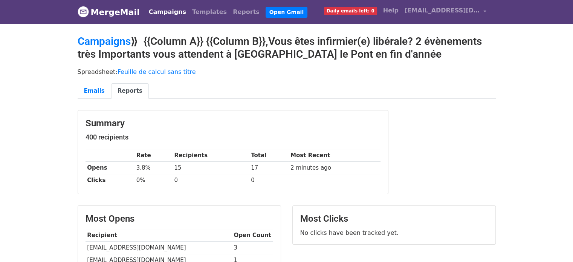
click at [161, 12] on link "Campaigns" at bounding box center [167, 12] width 43 height 15
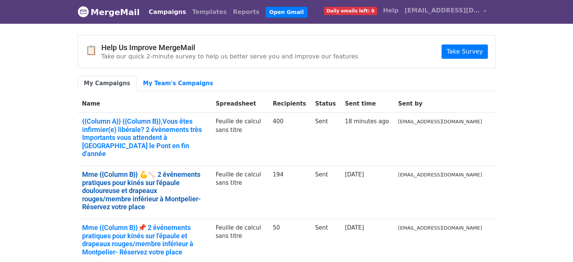
click at [148, 170] on link "Mme {{Column B}} 💪🦴 2 événements pratiques pour kinés sur l'épaule douloureuse …" at bounding box center [144, 190] width 125 height 41
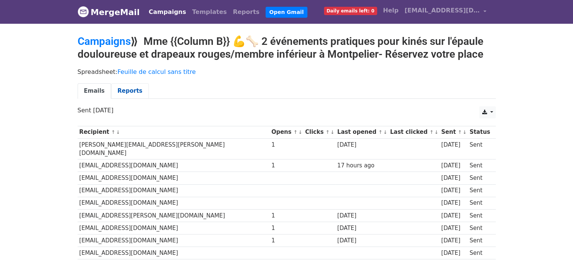
click at [128, 89] on link "Reports" at bounding box center [130, 90] width 38 height 15
click at [113, 86] on link "Reports" at bounding box center [130, 90] width 38 height 15
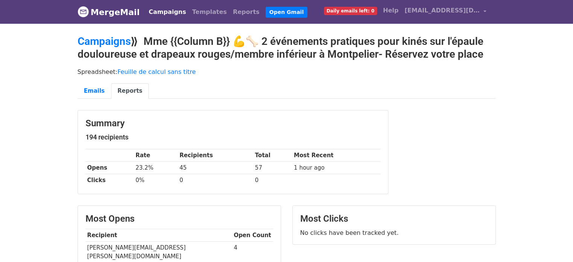
click at [167, 19] on link "Campaigns" at bounding box center [167, 12] width 43 height 15
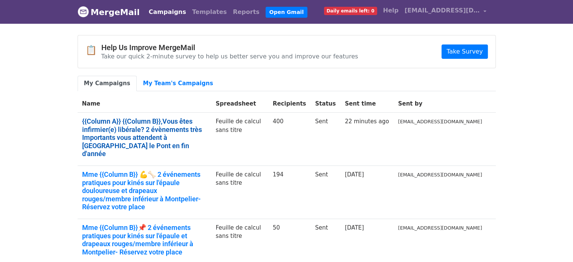
click at [144, 123] on link "{{Column A}} {{Column B}},Vous êtes infirmier(e) libérale? 2 évènements très Im…" at bounding box center [144, 137] width 125 height 41
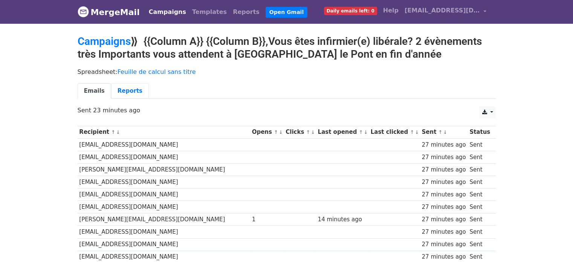
click at [124, 96] on link "Reports" at bounding box center [130, 90] width 38 height 15
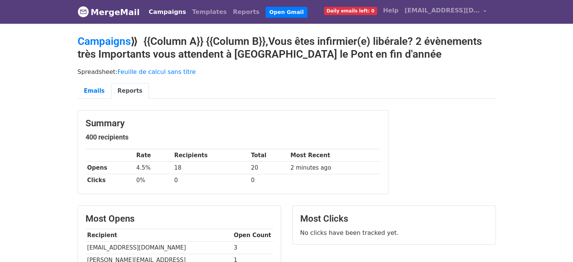
click at [165, 13] on link "Campaigns" at bounding box center [167, 12] width 43 height 15
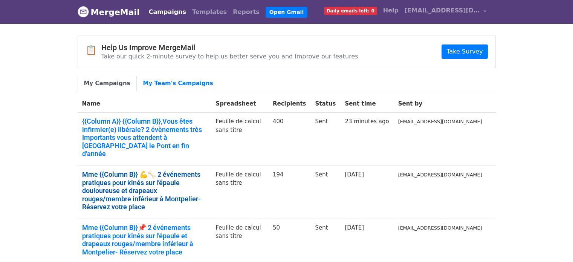
click at [158, 170] on link "Mme {{Column B}} 💪🦴 2 événements pratiques pour kinés sur l'épaule douloureuse …" at bounding box center [144, 190] width 125 height 41
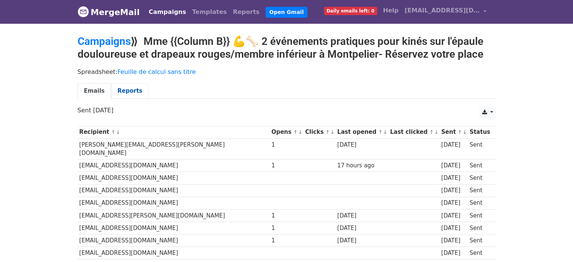
click at [128, 92] on link "Reports" at bounding box center [130, 90] width 38 height 15
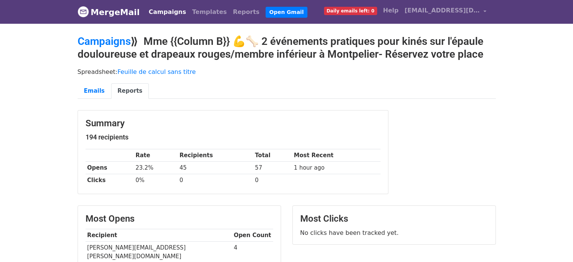
click at [158, 11] on link "Campaigns" at bounding box center [167, 12] width 43 height 15
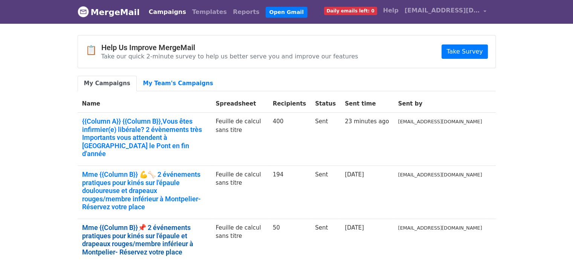
click at [195, 223] on link "Mme {{Column B}}📌 2 événements pratiques pour kinés sur l'épaule et drapeaux ro…" at bounding box center [144, 239] width 125 height 32
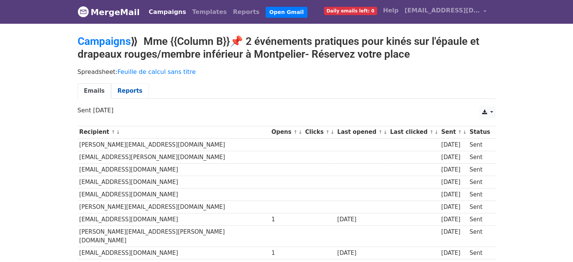
click at [116, 95] on link "Reports" at bounding box center [130, 90] width 38 height 15
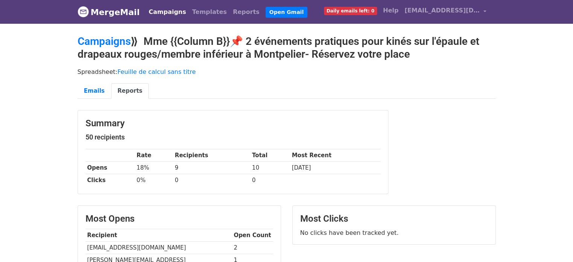
click at [156, 13] on link "Campaigns" at bounding box center [167, 12] width 43 height 15
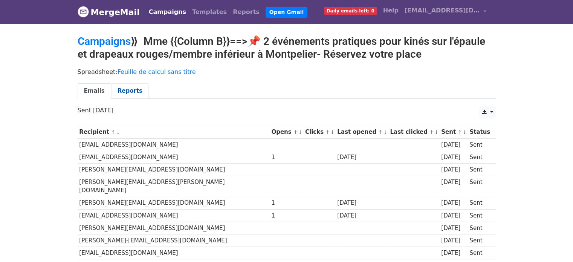
click at [122, 86] on link "Reports" at bounding box center [130, 90] width 38 height 15
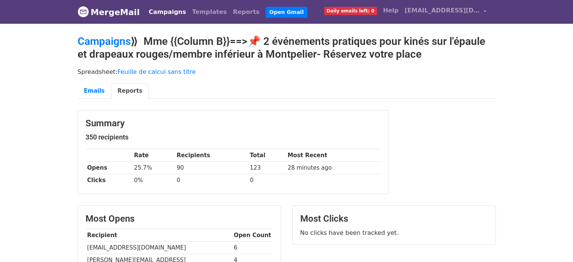
drag, startPoint x: 0, startPoint y: 0, endPoint x: 578, endPoint y: 11, distance: 578.6
click at [573, 11] on html "MergeMail Campaigns Templates Reports Open Gmail Daily emails left: 0 Help [EMA…" at bounding box center [286, 258] width 573 height 517
click at [119, 245] on td "[EMAIL_ADDRESS][DOMAIN_NAME]" at bounding box center [159, 248] width 147 height 12
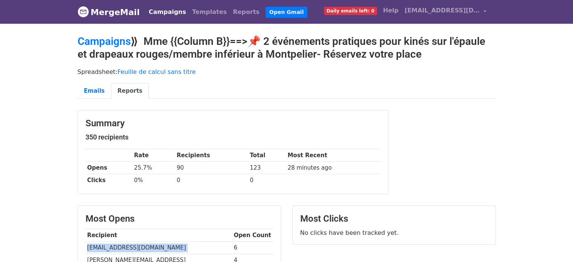
copy tr "[EMAIL_ADDRESS][DOMAIN_NAME]"
